Goal: Check status: Check status

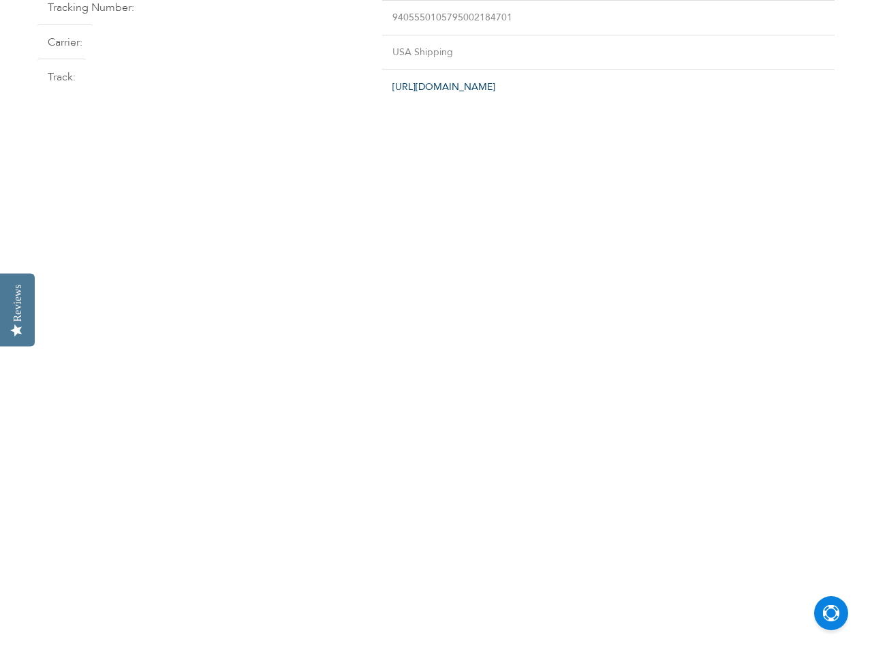
click at [436, 136] on main "Order tracking Tracking Number: 9405550105795002184701 Carrier: USA Shipping Tr…" at bounding box center [436, 136] width 818 height 273
click at [17, 309] on div "Reviews" at bounding box center [18, 302] width 12 height 37
click at [436, 0] on html "The store will not work correctly in the case when cookies are disabled. Order …" at bounding box center [436, 136] width 872 height 273
